Goal: Task Accomplishment & Management: Manage account settings

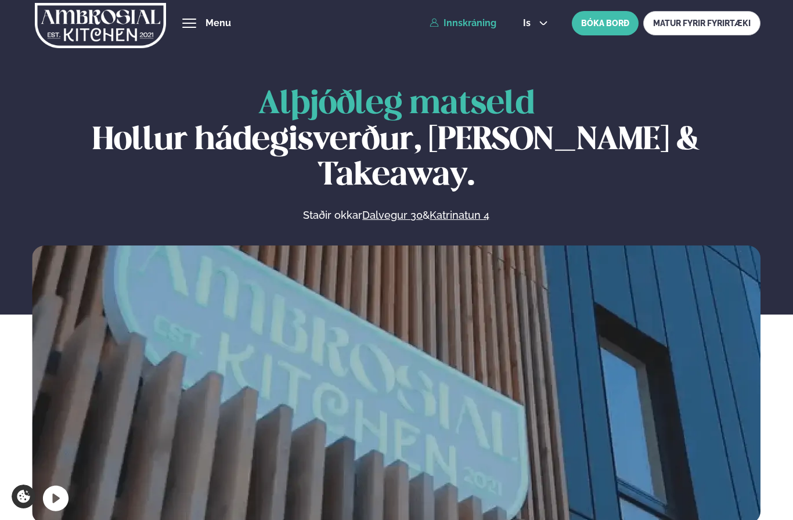
click at [472, 19] on link "Innskráning" at bounding box center [463, 23] width 67 height 10
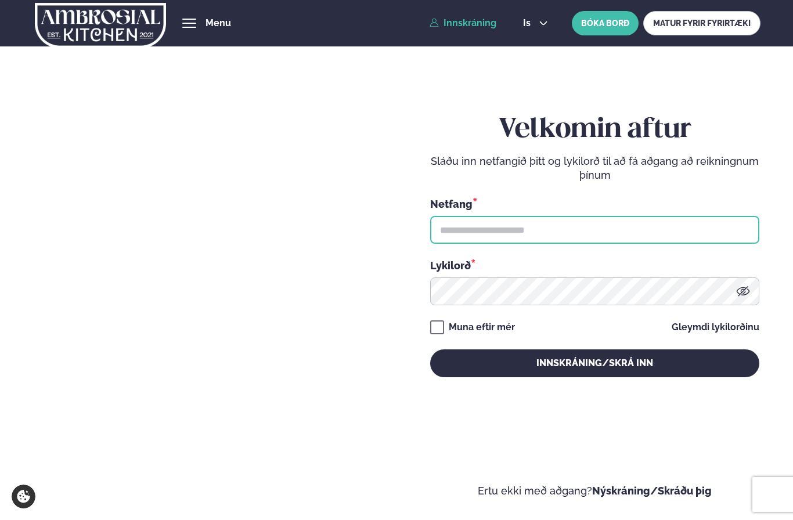
click at [603, 244] on input "text" at bounding box center [594, 230] width 329 height 28
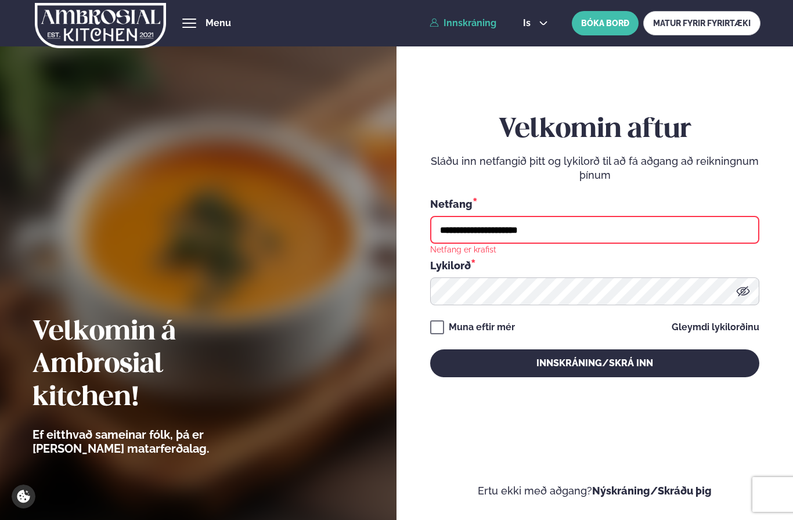
type input "**********"
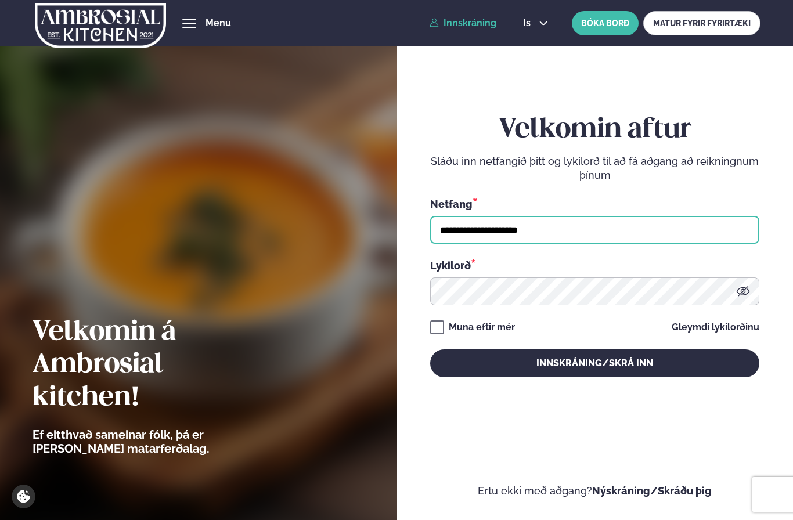
click at [595, 377] on button "Innskráning/Skrá inn" at bounding box center [594, 364] width 329 height 28
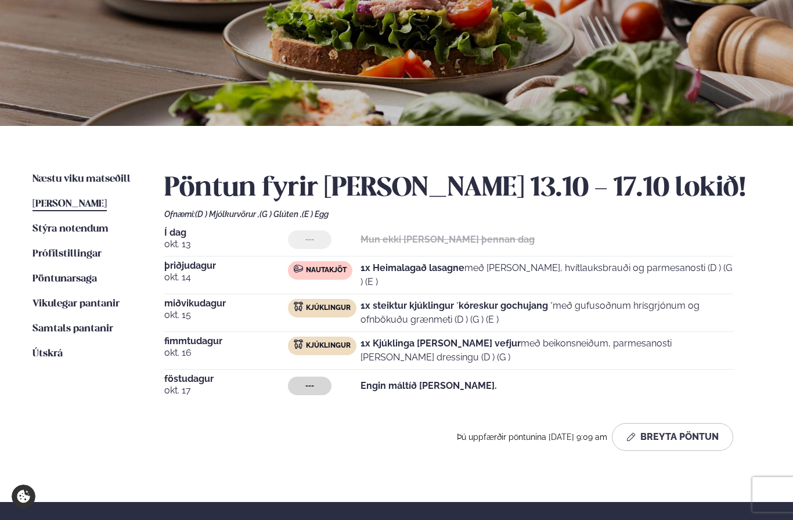
scroll to position [106, 0]
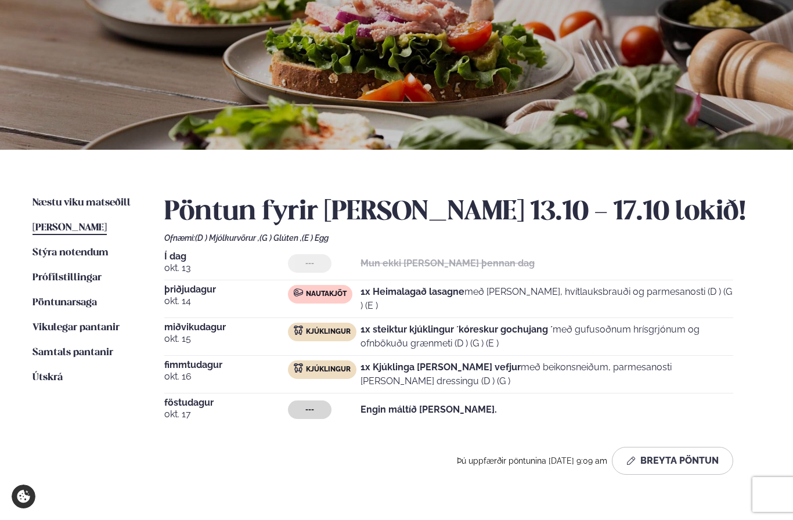
click at [192, 264] on span "okt. 13" at bounding box center [226, 268] width 124 height 14
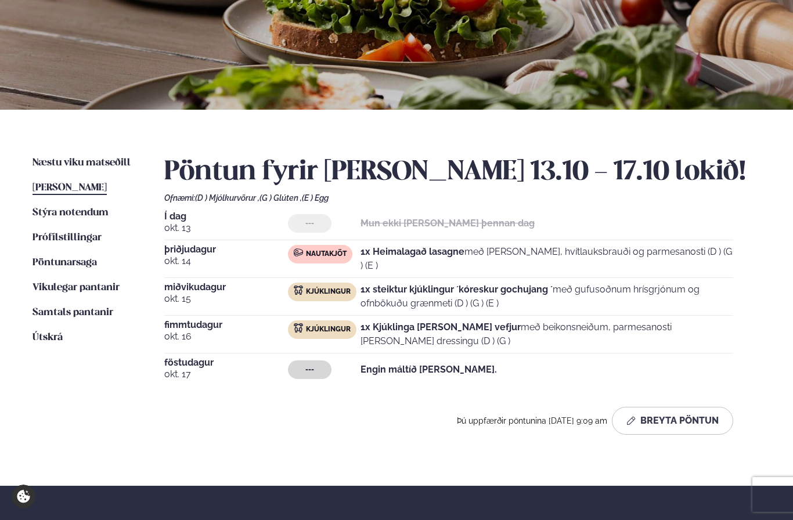
scroll to position [149, 0]
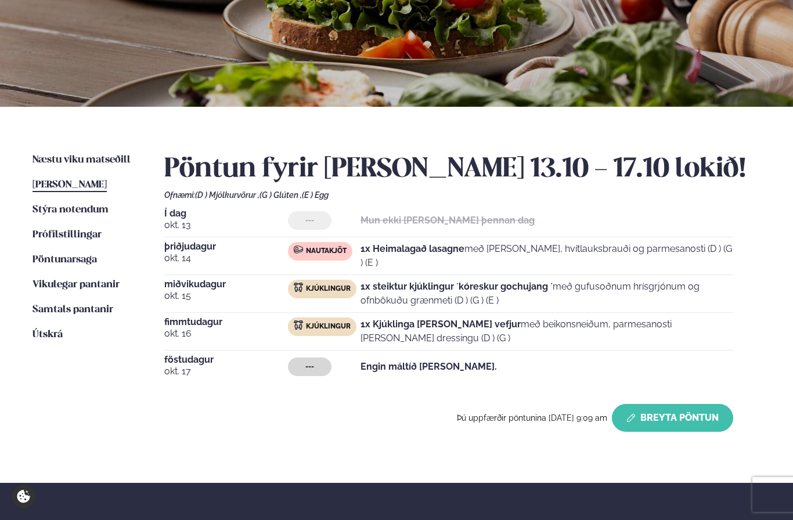
click at [697, 413] on button "Breyta Pöntun" at bounding box center [672, 418] width 121 height 28
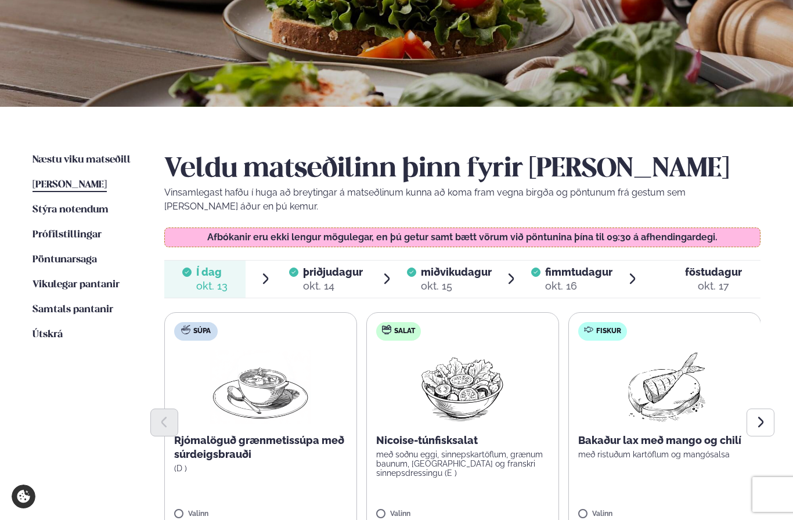
click at [98, 185] on span "[PERSON_NAME]" at bounding box center [70, 185] width 74 height 10
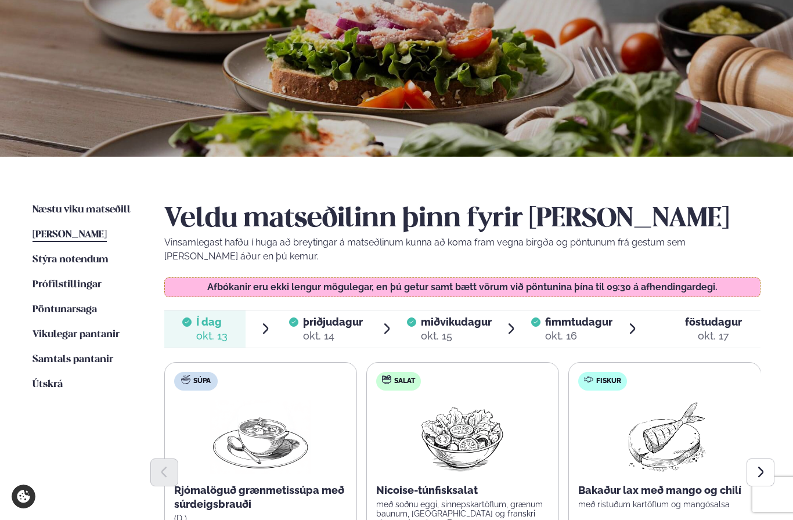
scroll to position [0, 0]
